Goal: Task Accomplishment & Management: Use online tool/utility

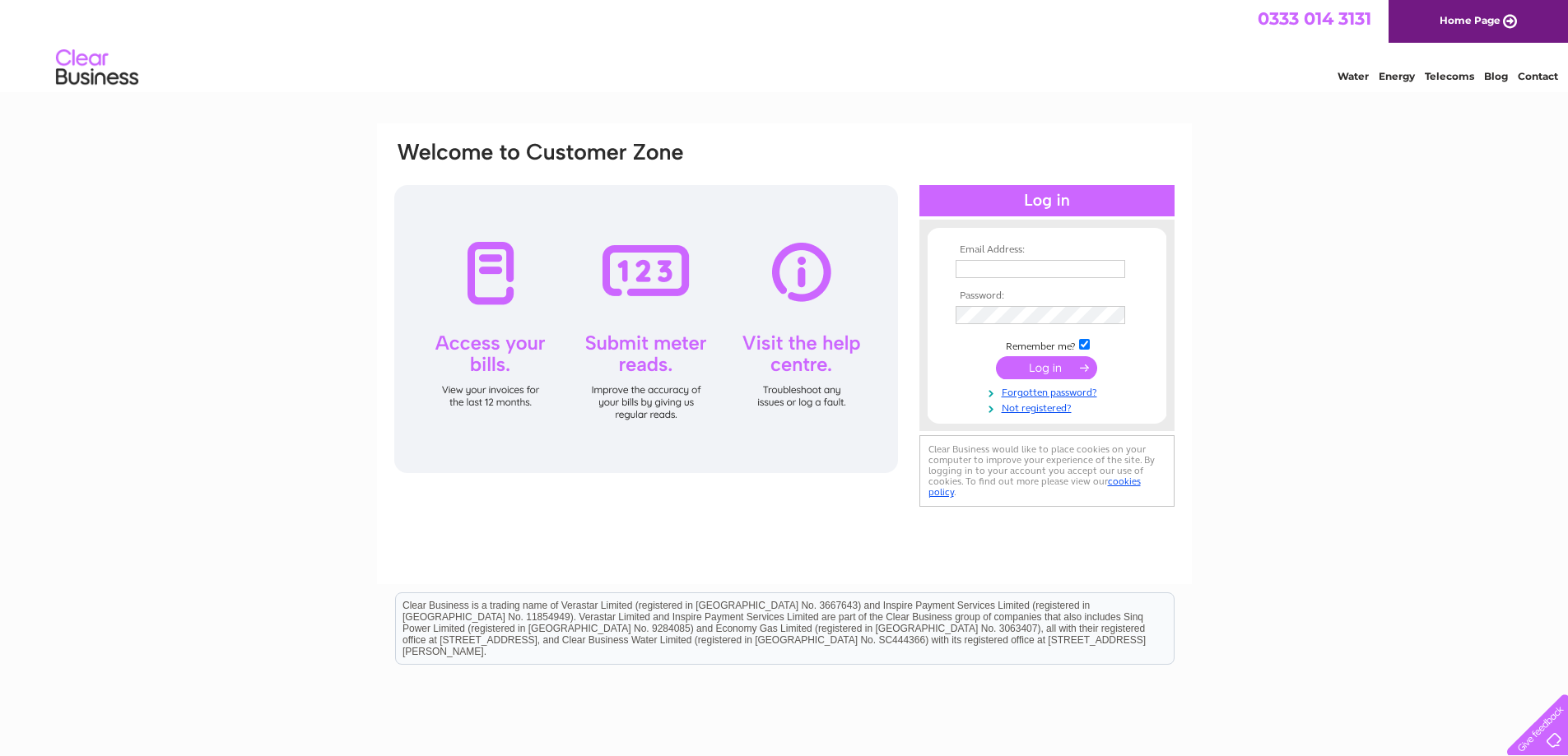
type input "paintandpaper@unicombox.co.uk"
click at [1026, 366] on input "submit" at bounding box center [1046, 368] width 101 height 23
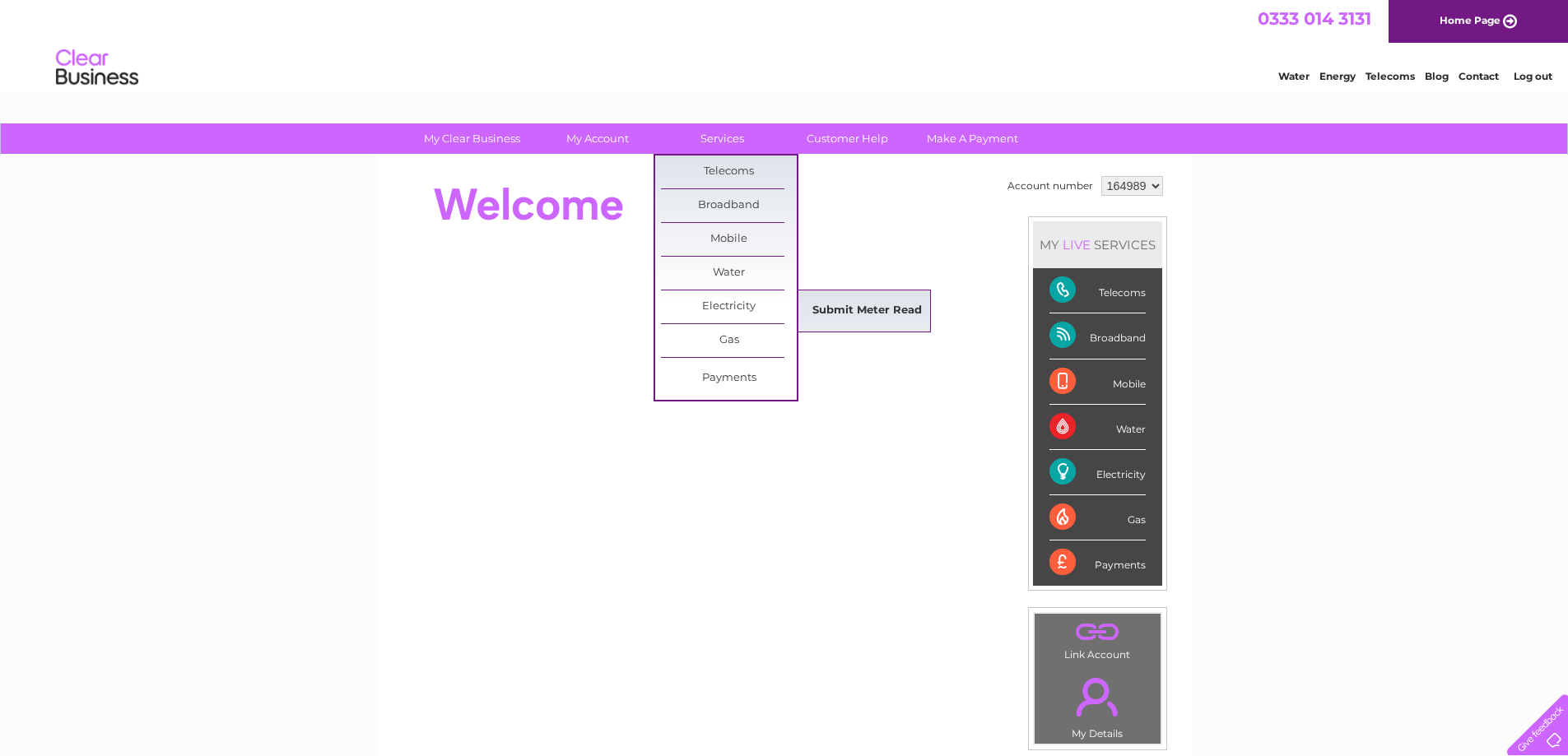
click at [858, 314] on link "Submit Meter Read" at bounding box center [867, 311] width 136 height 33
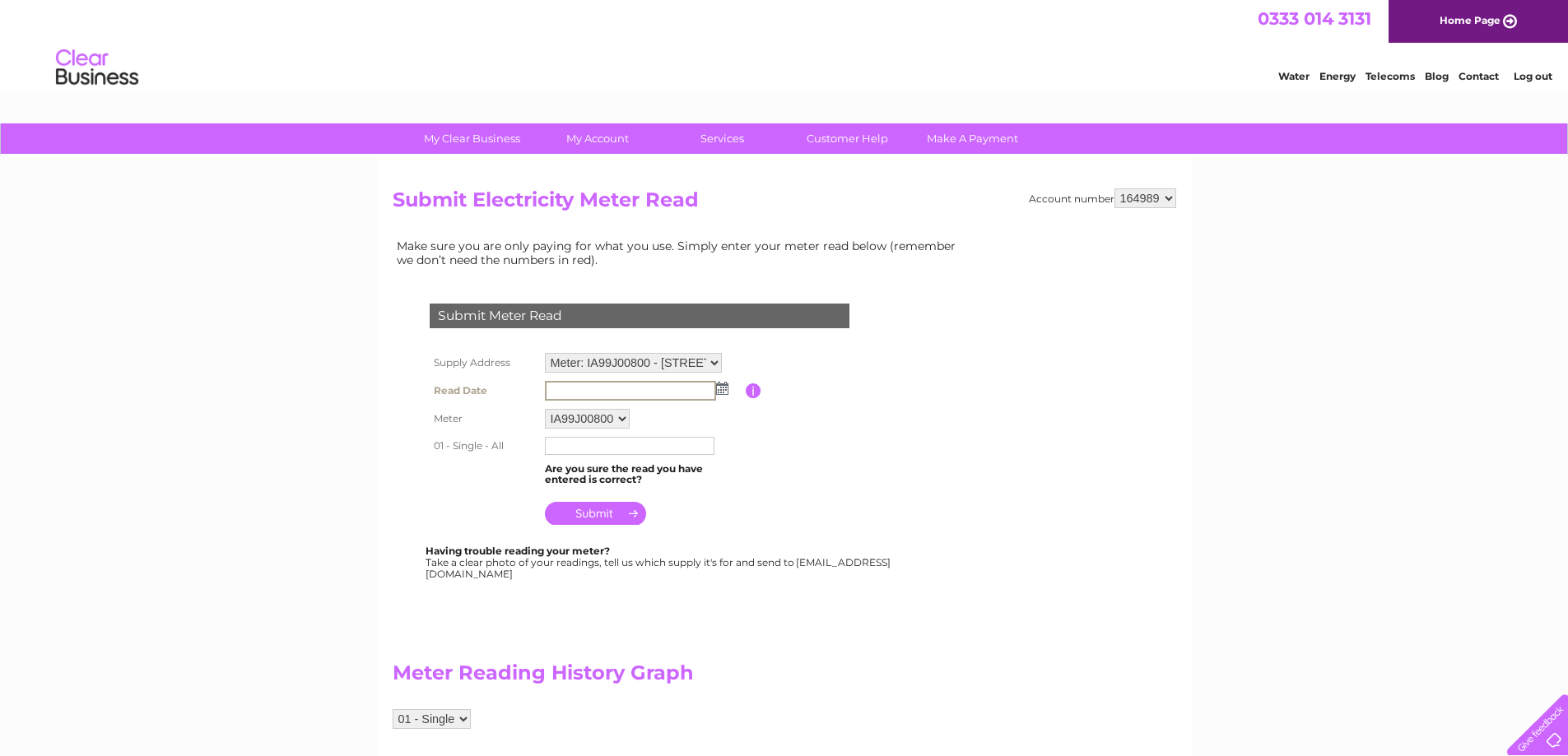
click at [661, 395] on input "text" at bounding box center [631, 391] width 171 height 20
click at [721, 390] on img at bounding box center [723, 388] width 12 height 13
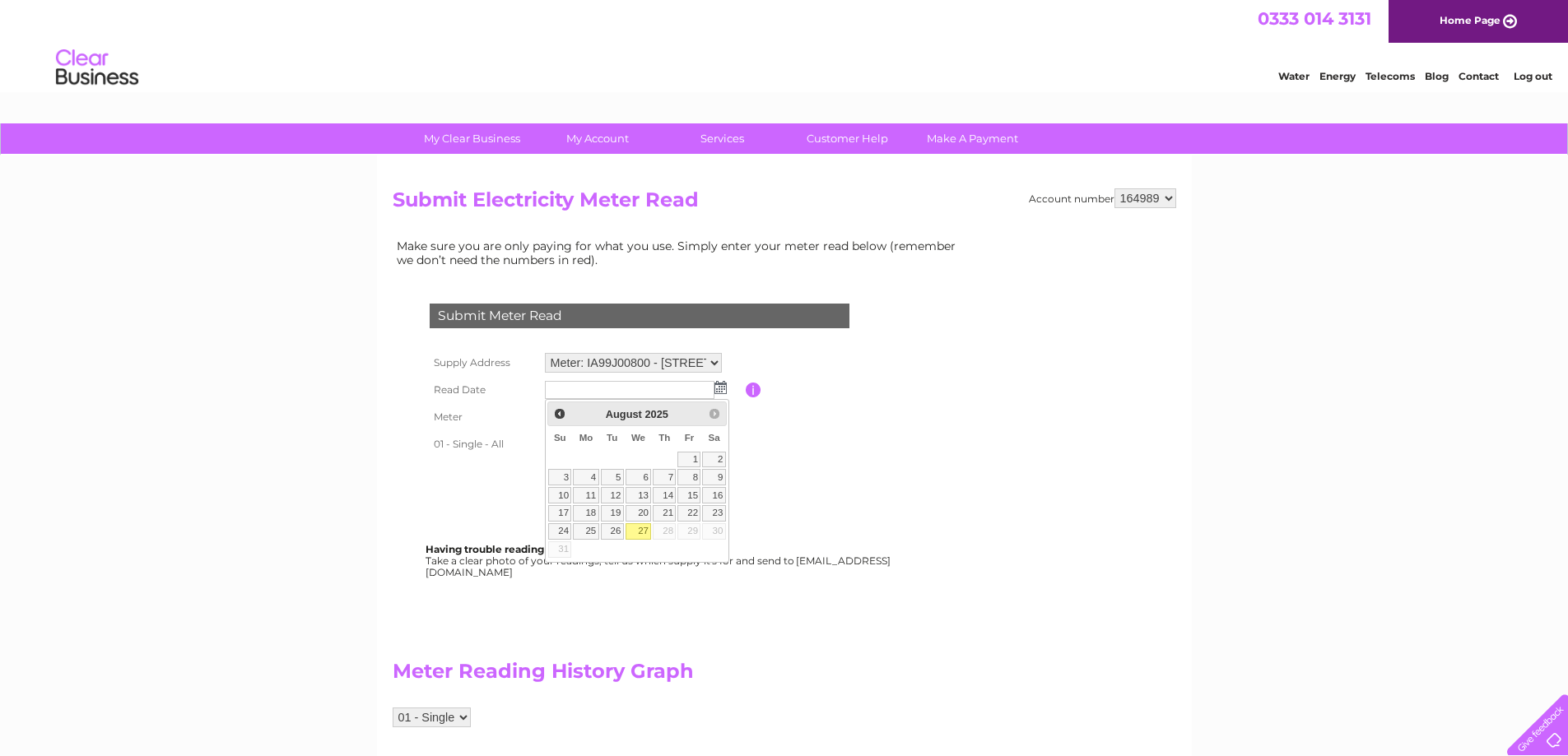
click at [644, 530] on link "27" at bounding box center [639, 531] width 26 height 16
type input "2025/08/27"
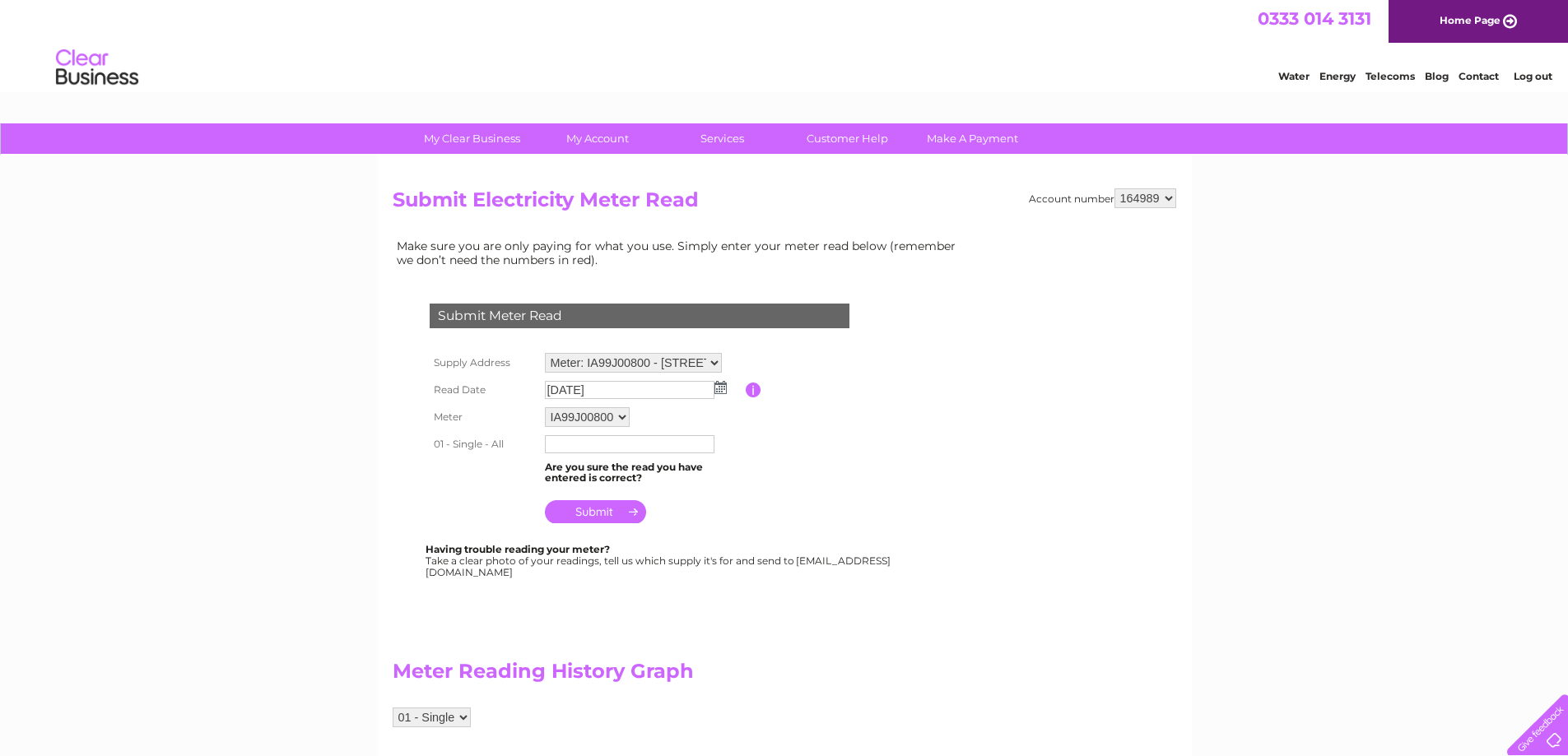
click at [592, 445] on input "text" at bounding box center [630, 444] width 170 height 18
type input "59325"
click at [606, 516] on input "submit" at bounding box center [595, 513] width 101 height 23
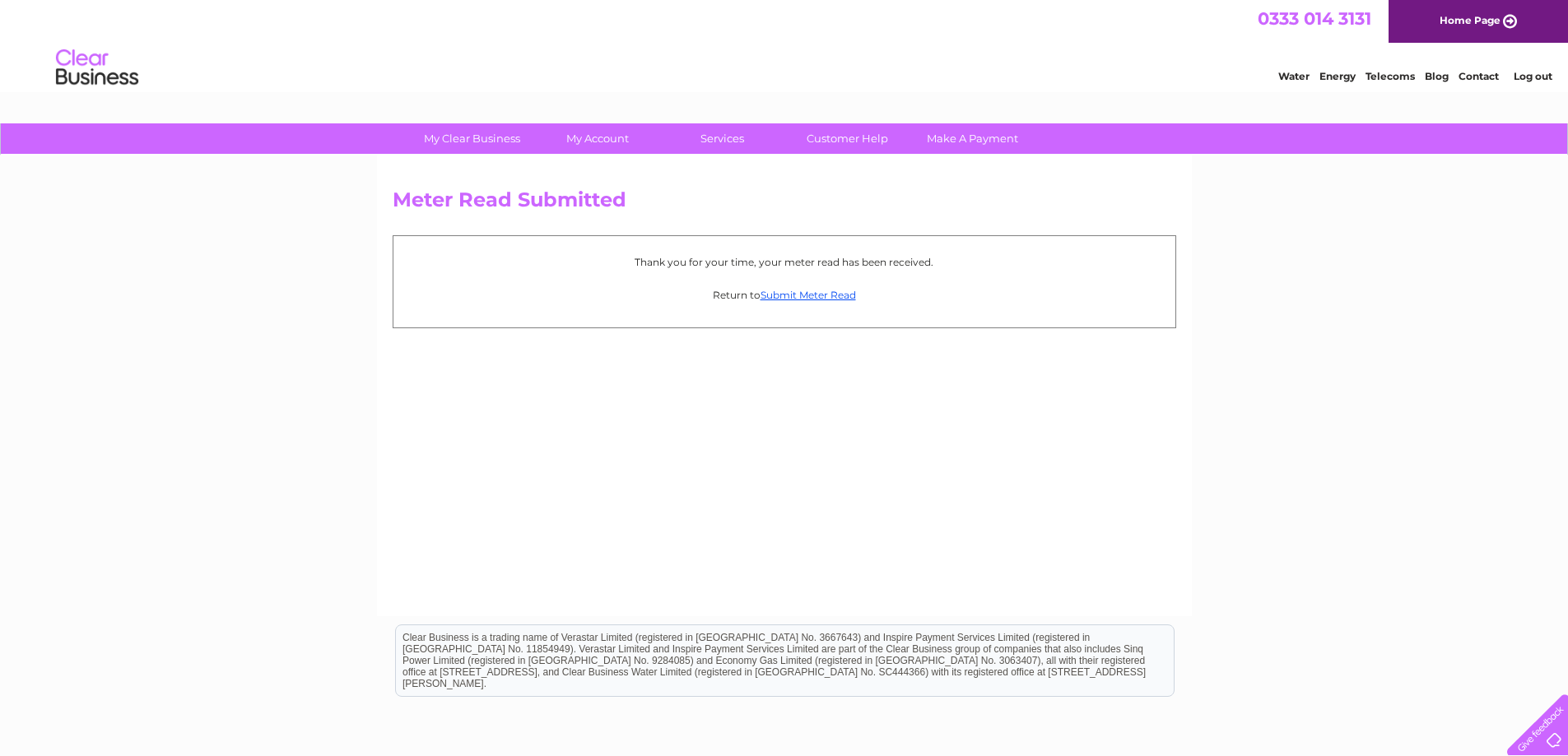
click at [1526, 74] on link "Log out" at bounding box center [1533, 76] width 39 height 12
